Goal: Use online tool/utility: Utilize a website feature to perform a specific function

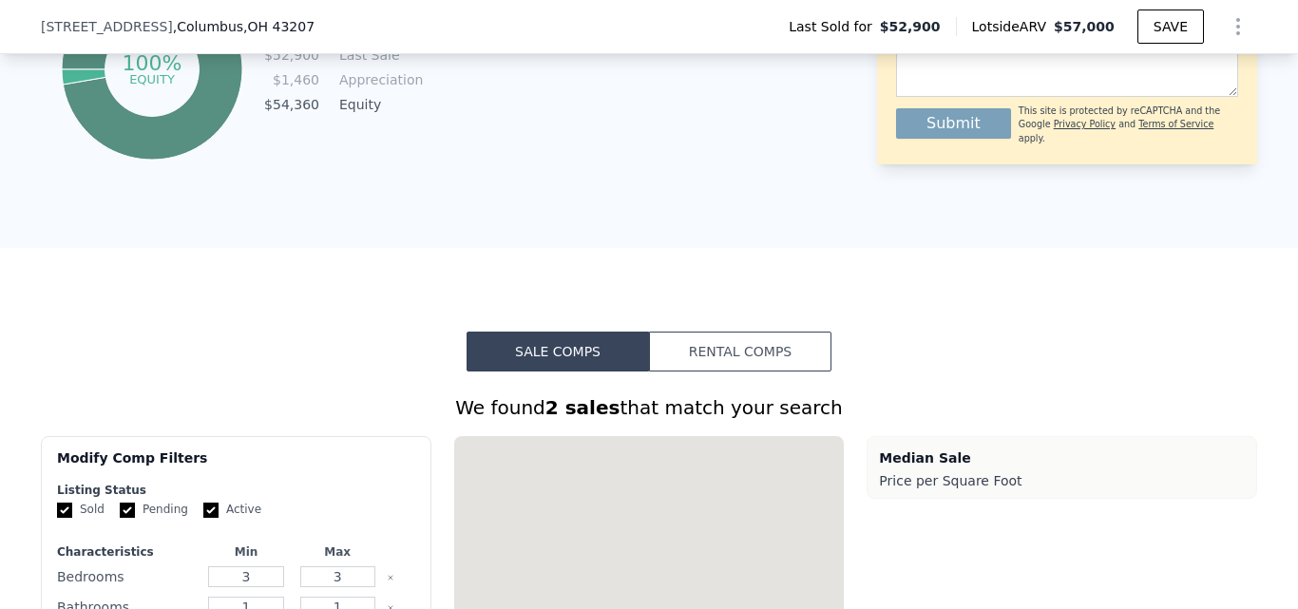
scroll to position [1161, 0]
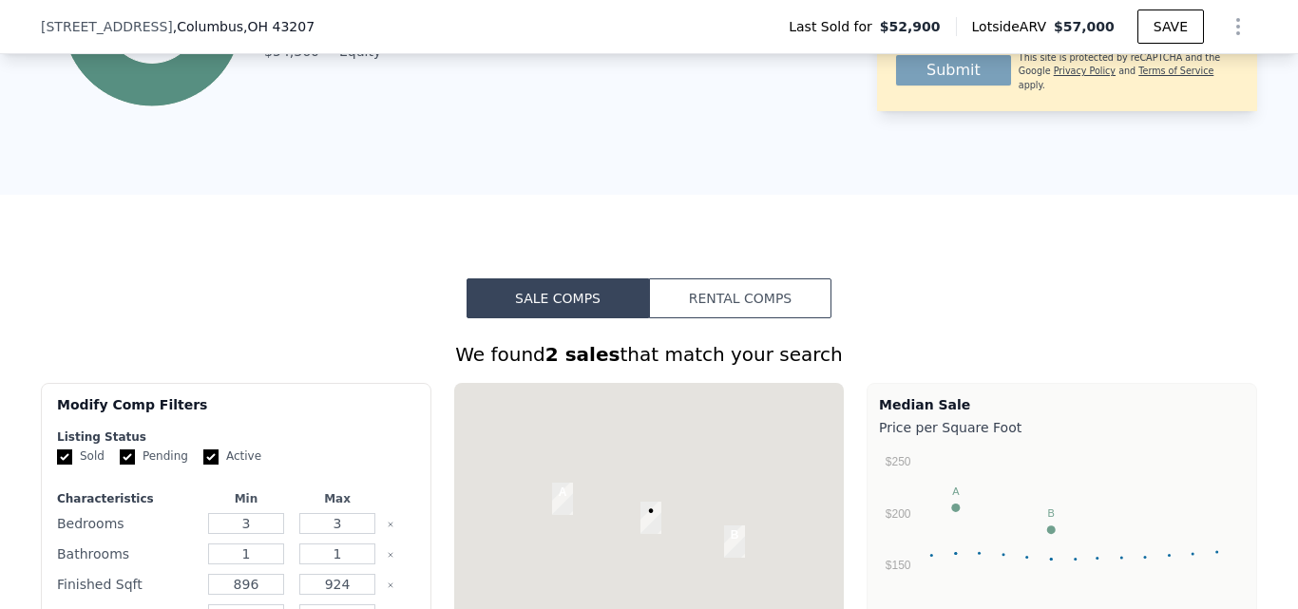
click at [767, 311] on button "Rental Comps" at bounding box center [740, 298] width 182 height 40
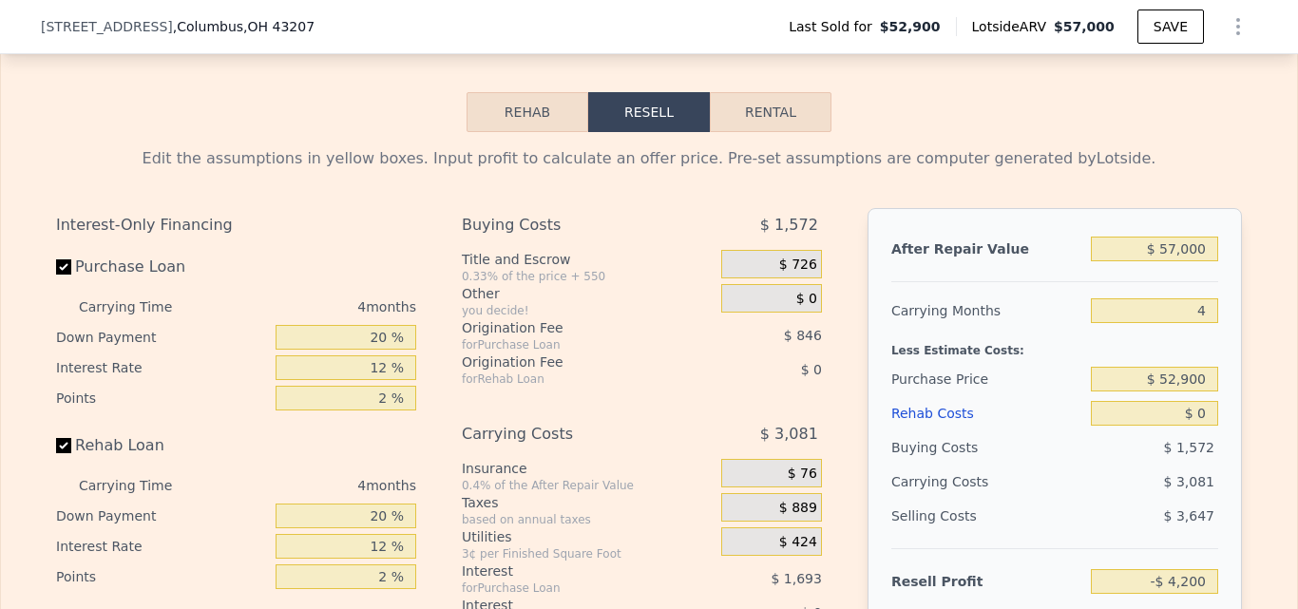
scroll to position [2444, 0]
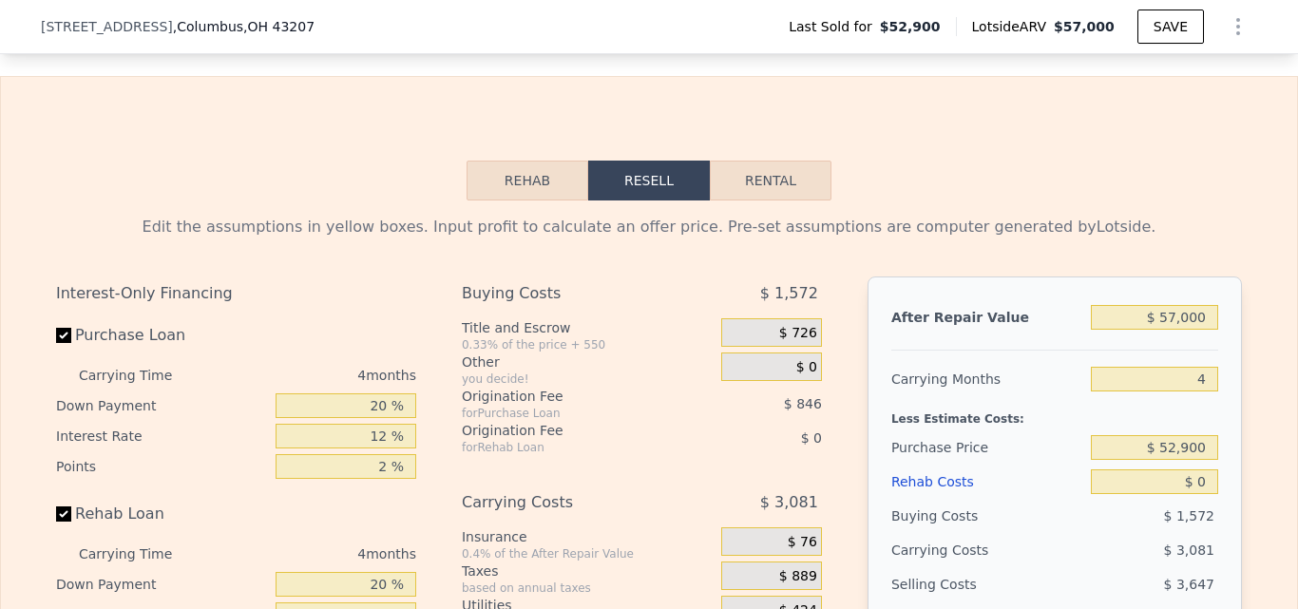
click at [792, 200] on button "Rental" at bounding box center [771, 181] width 122 height 40
select select "30"
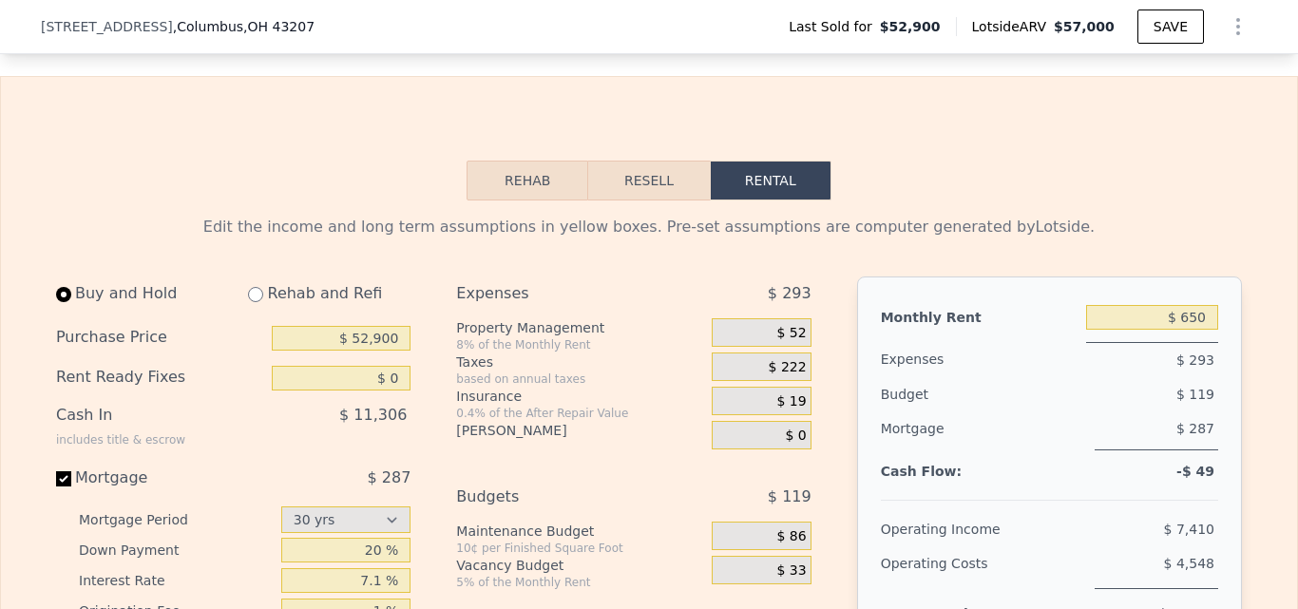
scroll to position [2616, 0]
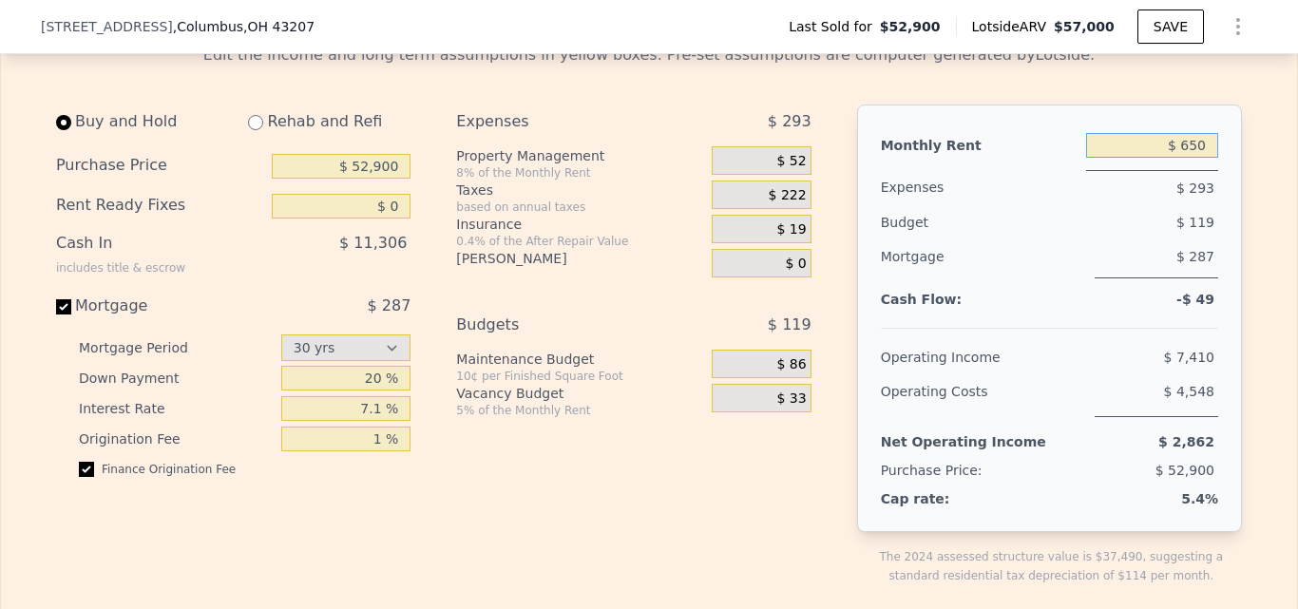
click at [1234, 180] on div "Monthly Rent $ 650 Expenses $ 293 Budget $ 119 Mortgage $ 287 Cash Flow: -$ 49 …" at bounding box center [1049, 319] width 385 height 428
type input "$ 1,700"
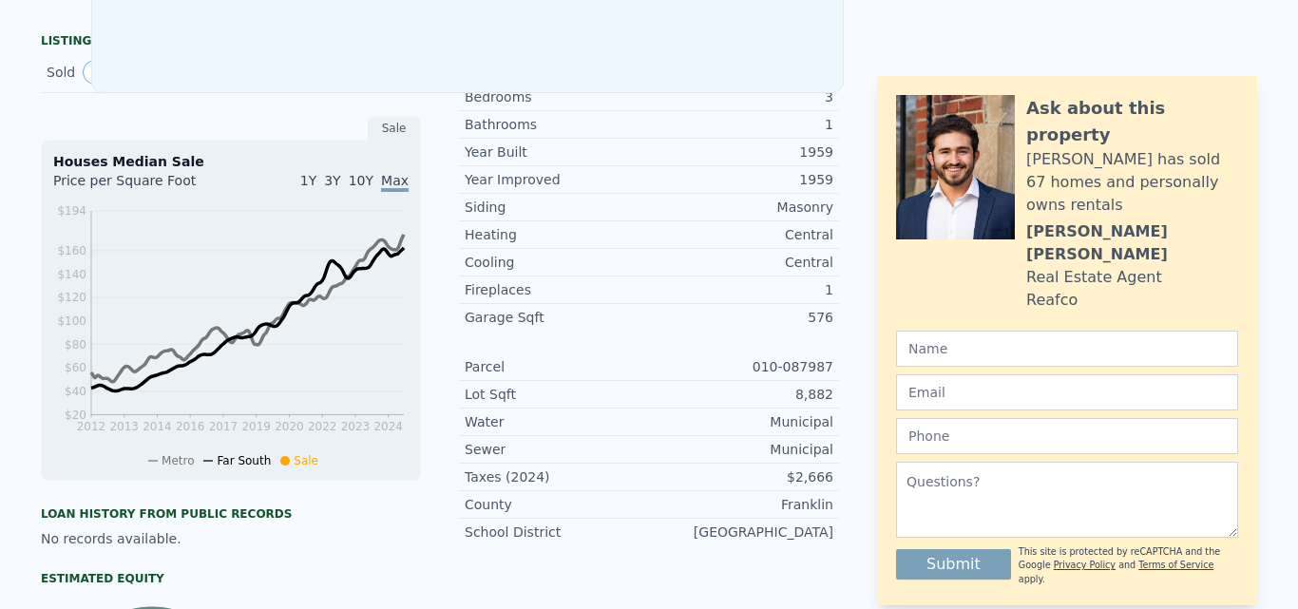
scroll to position [0, 0]
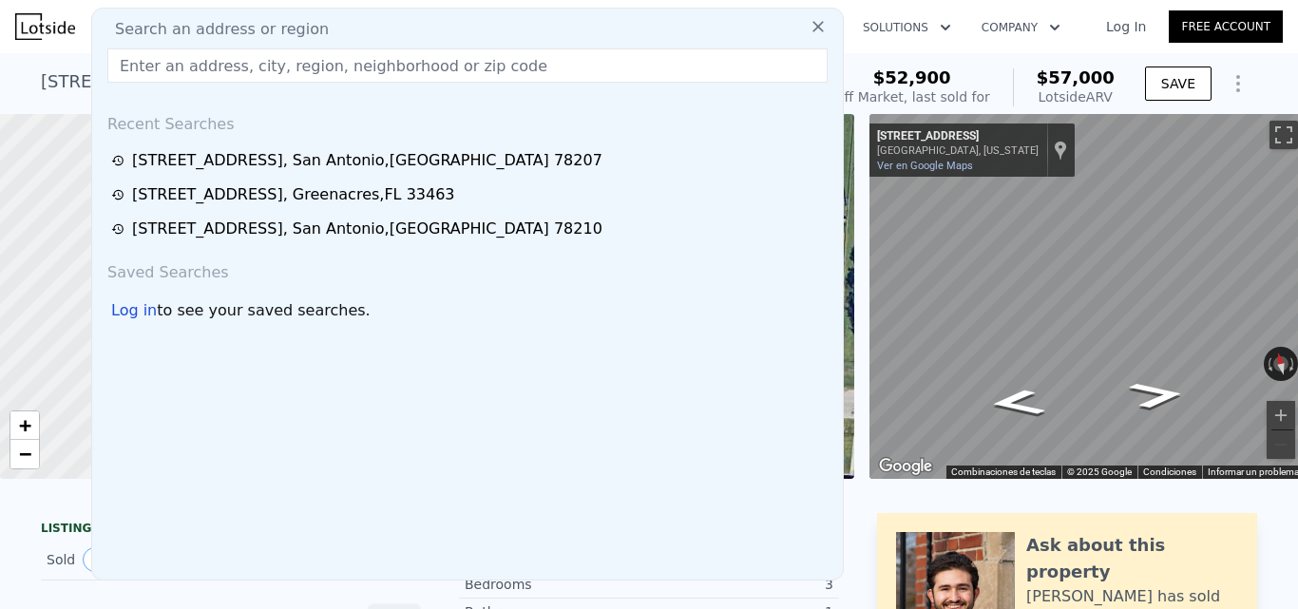
click at [426, 71] on input "text" at bounding box center [467, 65] width 720 height 34
type input "[STREET_ADDRESS]"
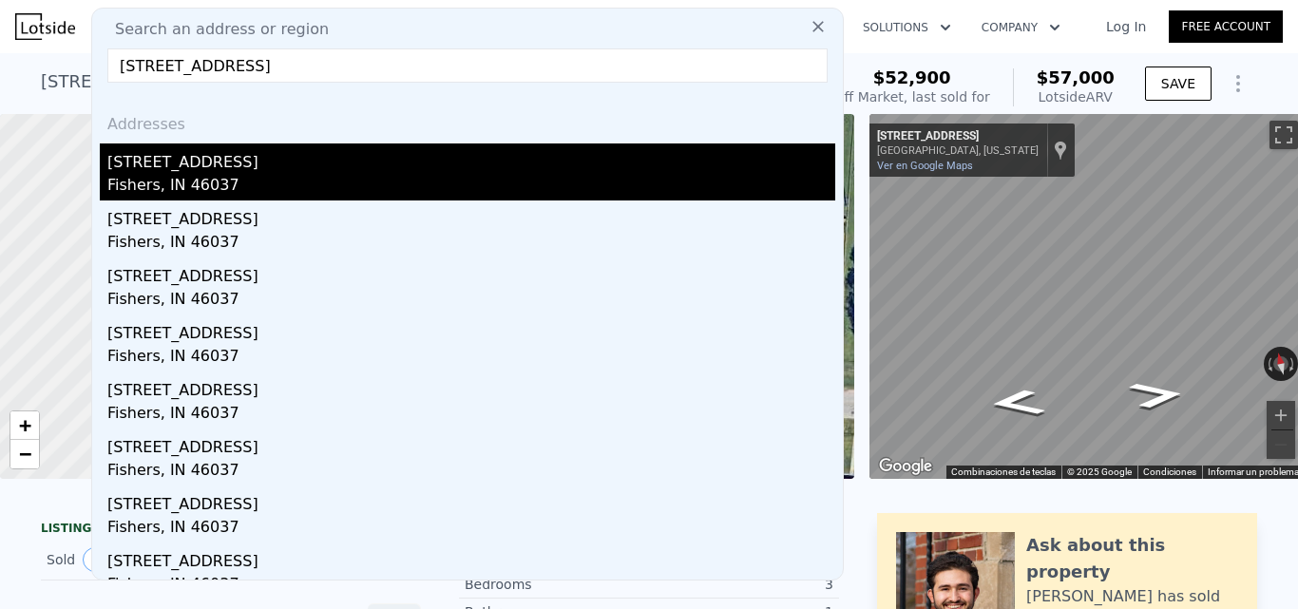
click at [205, 180] on div "Fishers, IN 46037" at bounding box center [471, 187] width 728 height 27
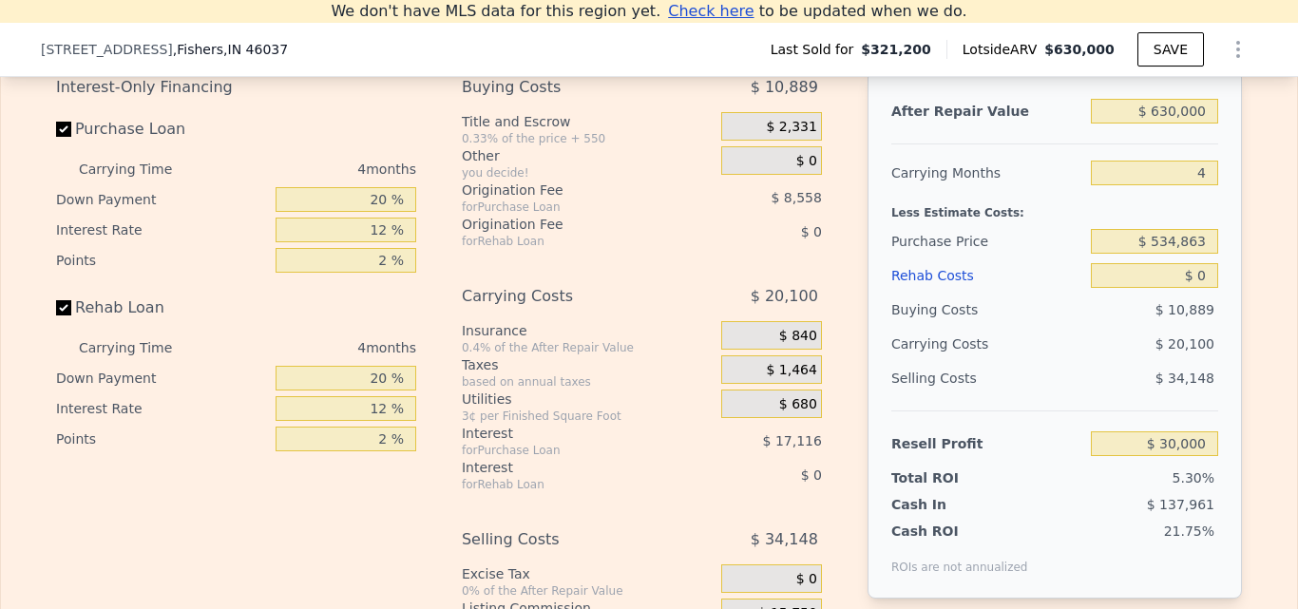
scroll to position [2660, 0]
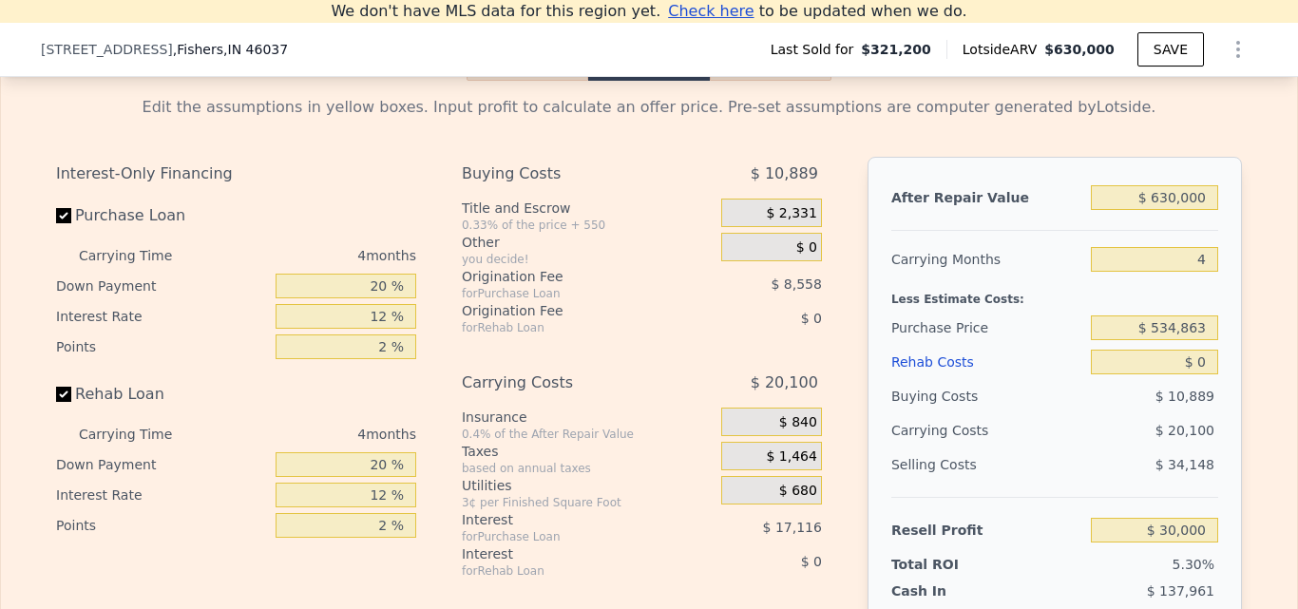
click at [787, 81] on button "Rental" at bounding box center [771, 61] width 122 height 40
select select "30"
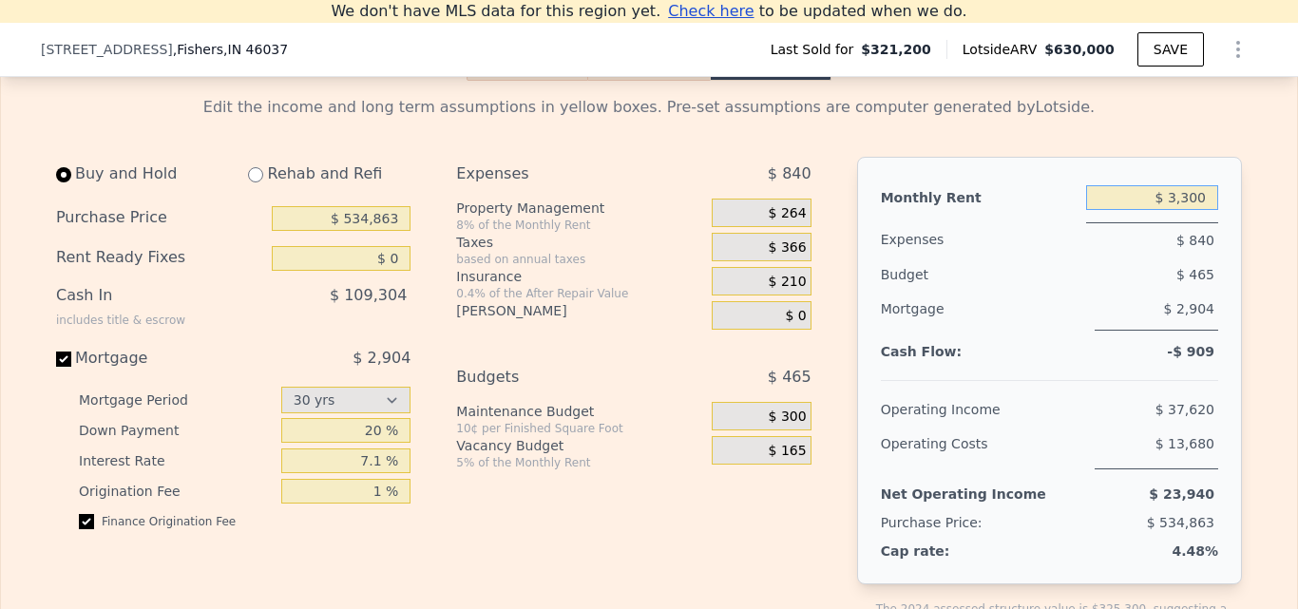
click at [1201, 210] on input "$ 3,300" at bounding box center [1152, 197] width 132 height 25
drag, startPoint x: 1199, startPoint y: 216, endPoint x: 1179, endPoint y: 216, distance: 20.0
click at [1179, 210] on input "$ 3,300" at bounding box center [1152, 197] width 132 height 25
type input "$ 3,300"
